Goal: Task Accomplishment & Management: Use online tool/utility

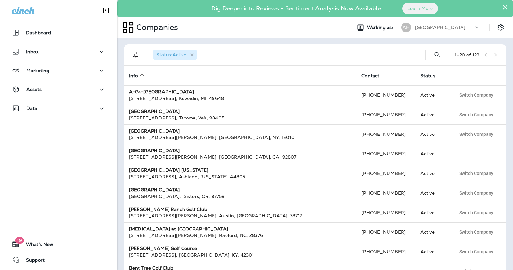
click at [449, 26] on p "[GEOGRAPHIC_DATA]" at bounding box center [440, 27] width 51 height 5
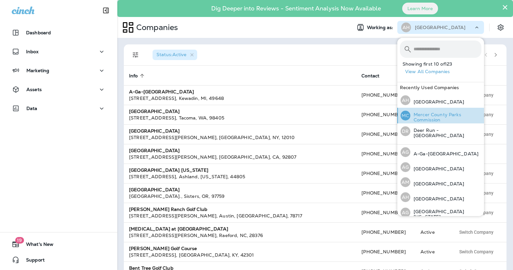
click at [437, 112] on p "Mercer County Parks Commission" at bounding box center [446, 117] width 71 height 10
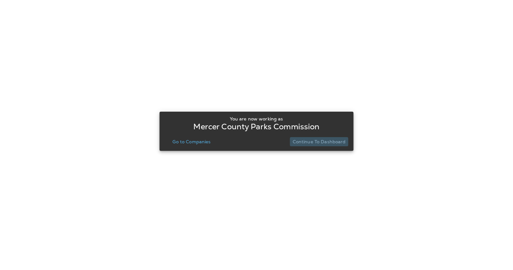
click at [332, 140] on p "Continue to Dashboard" at bounding box center [319, 141] width 53 height 5
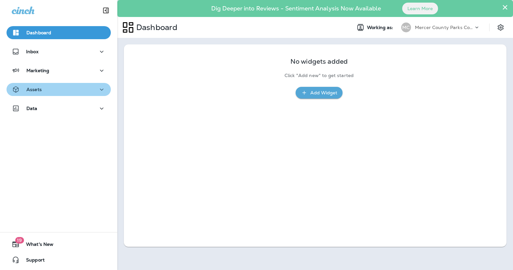
click at [66, 86] on div "Assets" at bounding box center [59, 89] width 94 height 8
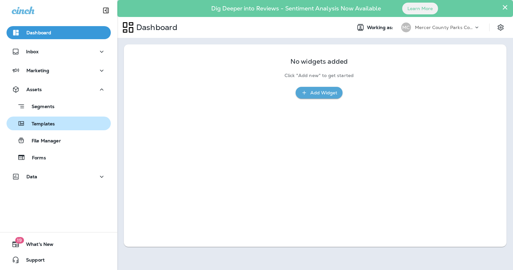
click at [59, 127] on div "Templates" at bounding box center [58, 123] width 99 height 10
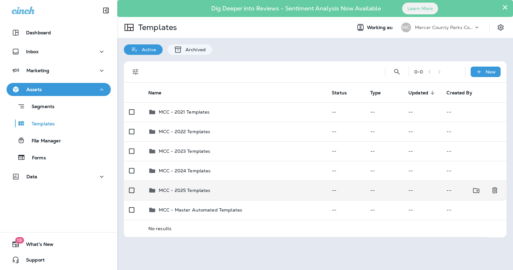
click at [189, 190] on p "MCC - 2025 Templates" at bounding box center [185, 189] width 52 height 5
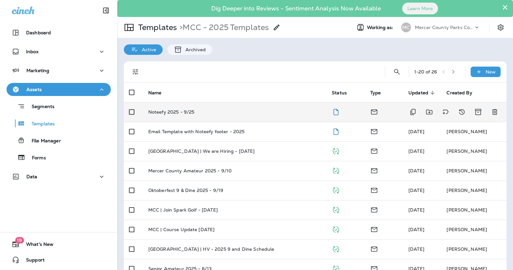
click at [181, 111] on p "Noteefy 2025 - 9/25" at bounding box center [171, 111] width 46 height 5
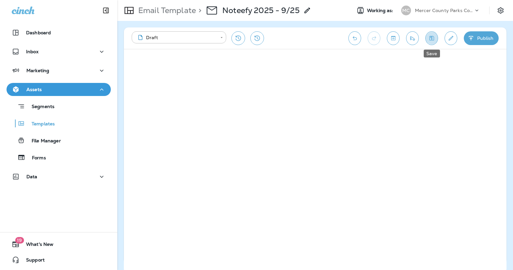
click at [432, 36] on icon "Save" at bounding box center [431, 38] width 7 height 7
click at [429, 35] on icon "Save" at bounding box center [431, 38] width 7 height 7
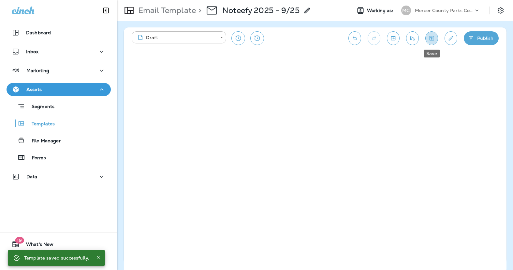
click at [435, 39] on icon "Save" at bounding box center [431, 38] width 7 height 7
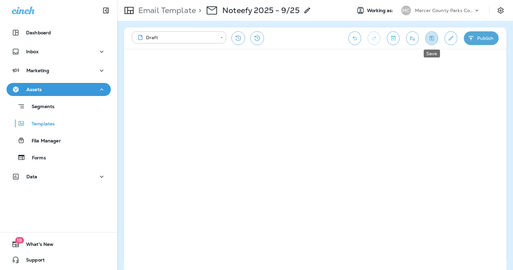
click at [432, 35] on icon "Save" at bounding box center [431, 38] width 7 height 7
